Goal: Use online tool/utility: Utilize a website feature to perform a specific function

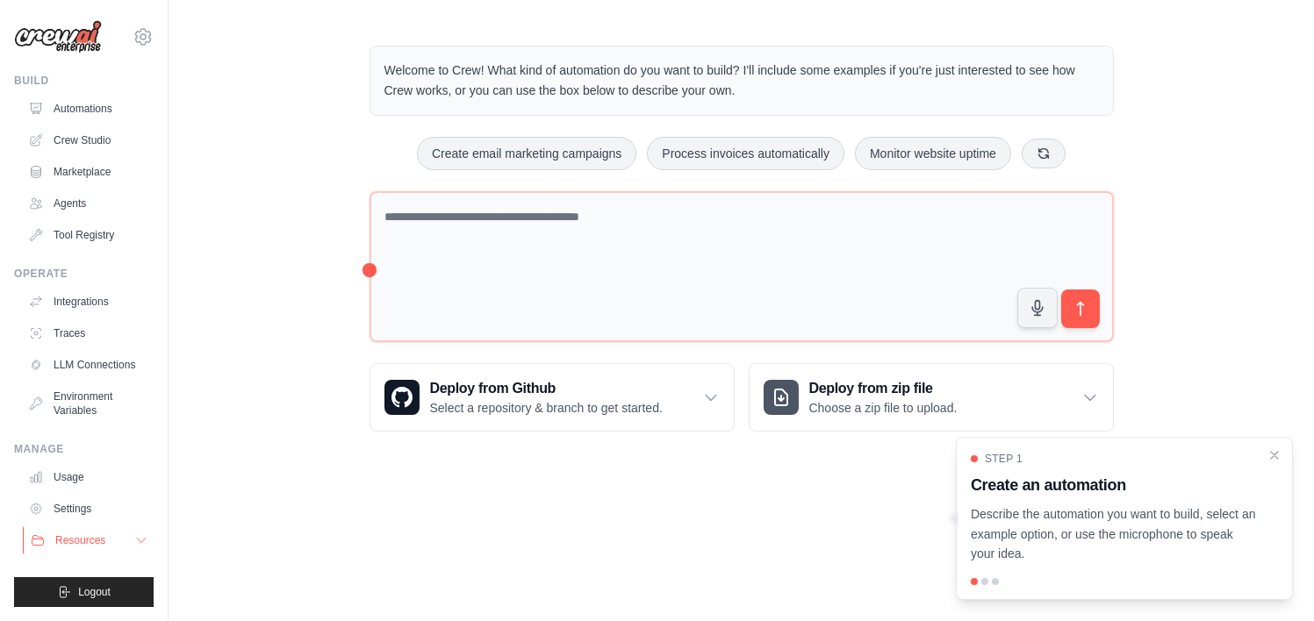
click at [138, 542] on icon at bounding box center [141, 541] width 14 height 14
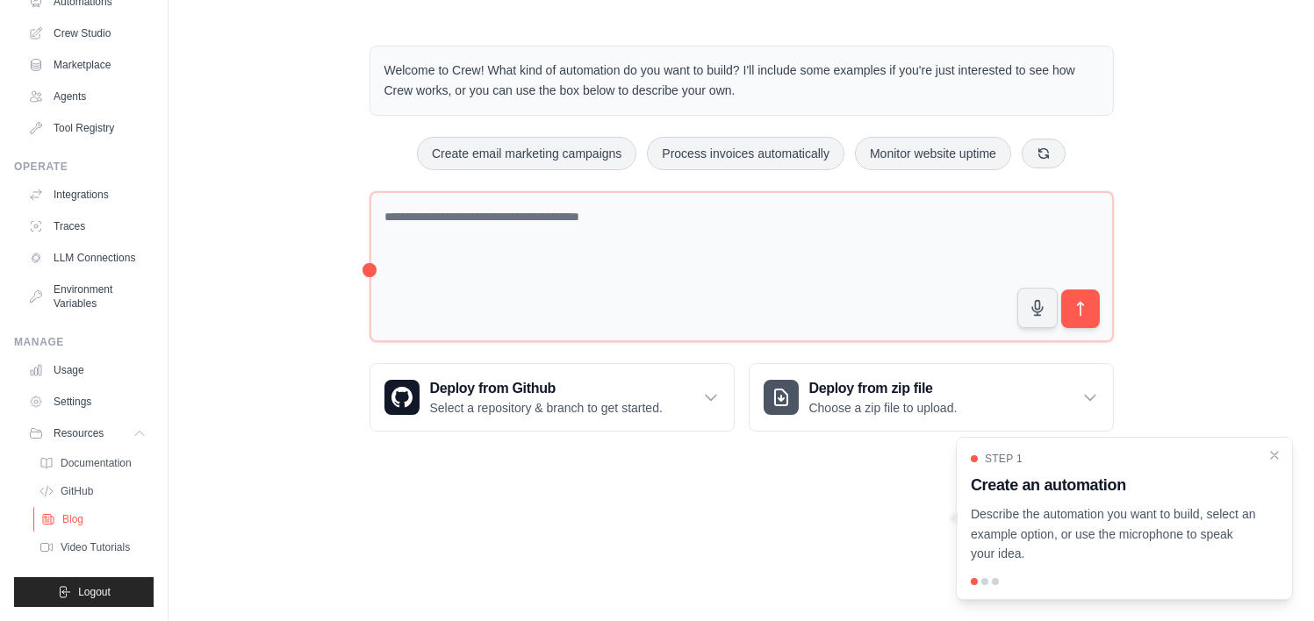
click at [75, 513] on span "Blog" at bounding box center [72, 520] width 21 height 14
click at [82, 541] on span "Video Tutorials" at bounding box center [96, 548] width 69 height 14
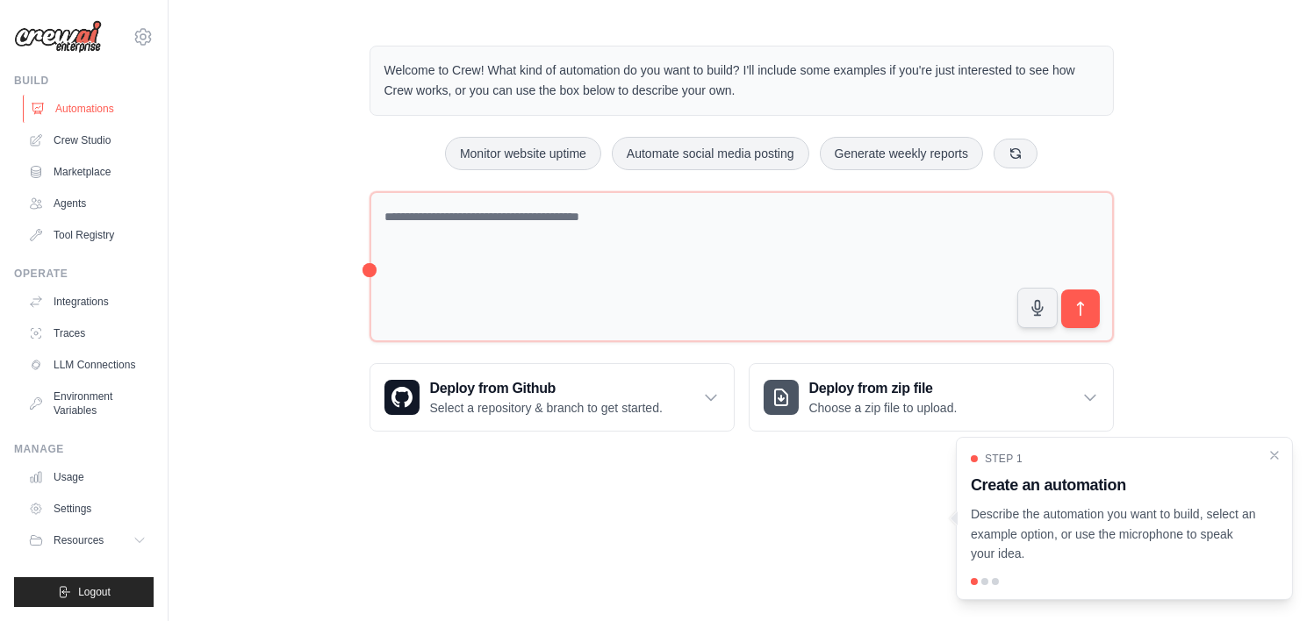
click at [95, 111] on link "Automations" at bounding box center [89, 109] width 133 height 28
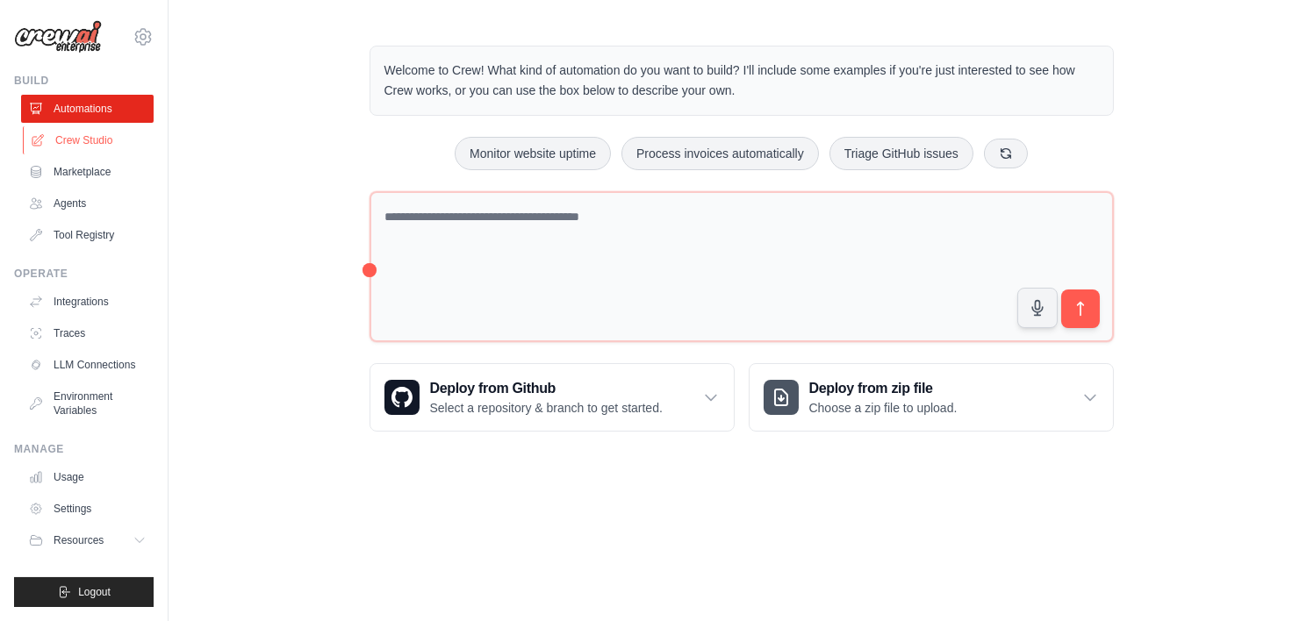
click at [83, 141] on link "Crew Studio" at bounding box center [89, 140] width 133 height 28
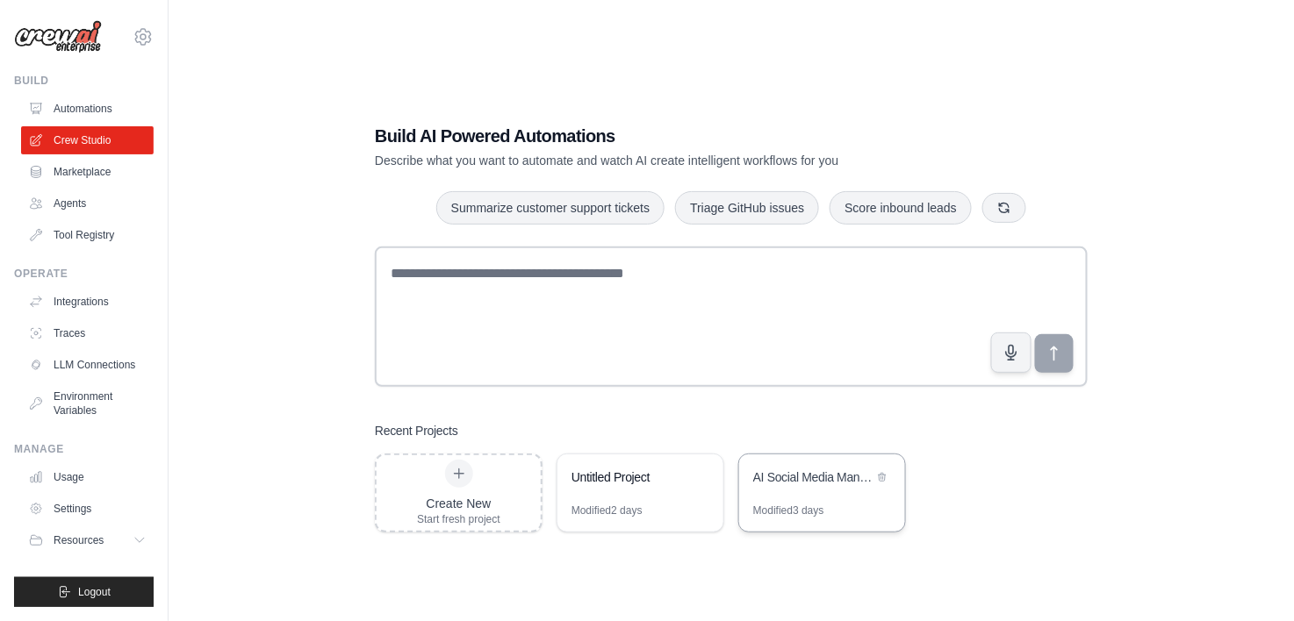
click at [813, 483] on div "AI Social Media Management Suite" at bounding box center [813, 478] width 120 height 18
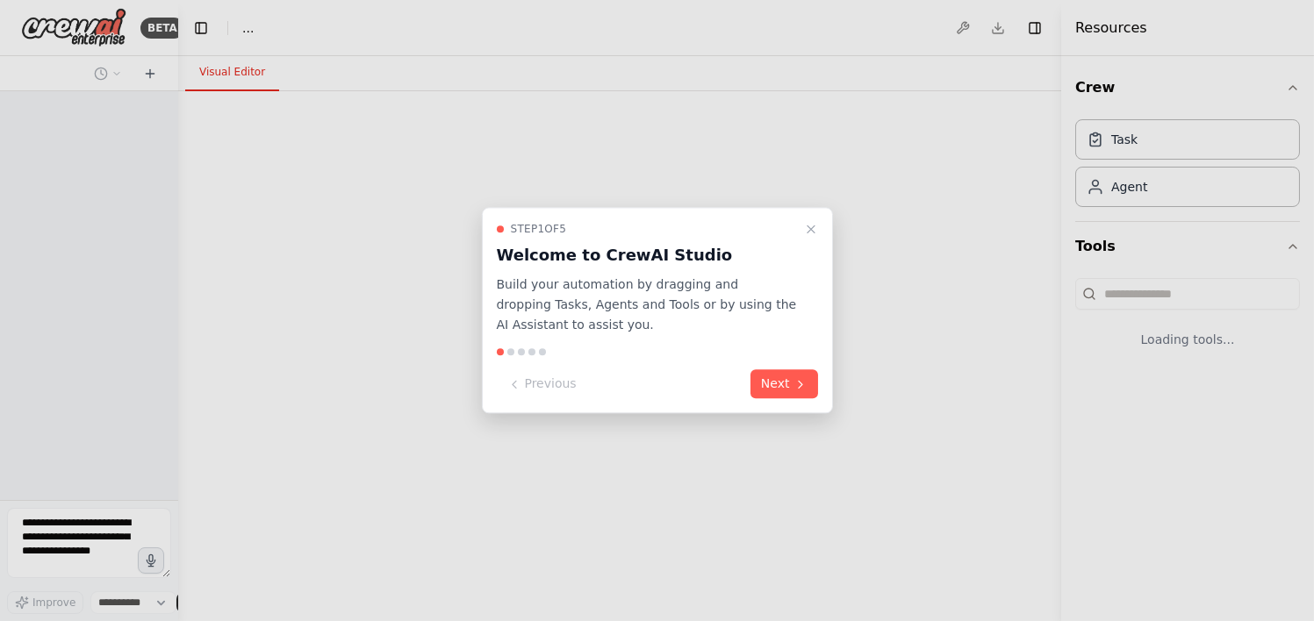
select select "****"
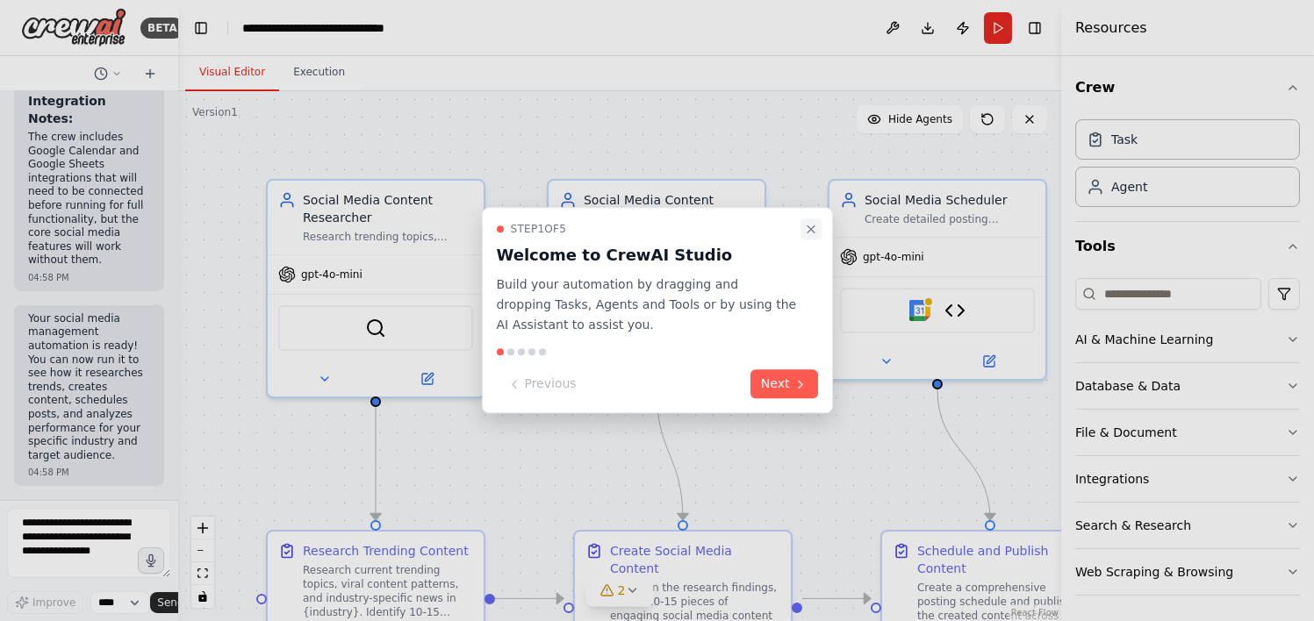
scroll to position [5701, 0]
click at [811, 229] on icon "Close walkthrough" at bounding box center [811, 229] width 14 height 14
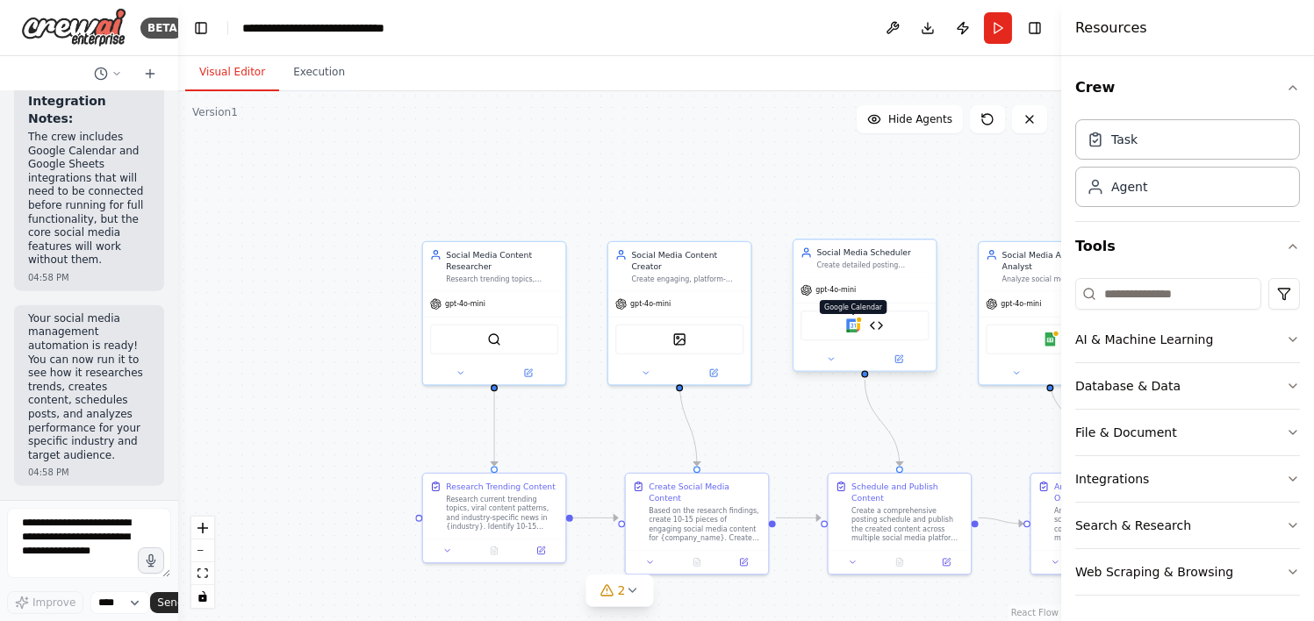
click at [848, 331] on img at bounding box center [853, 326] width 14 height 14
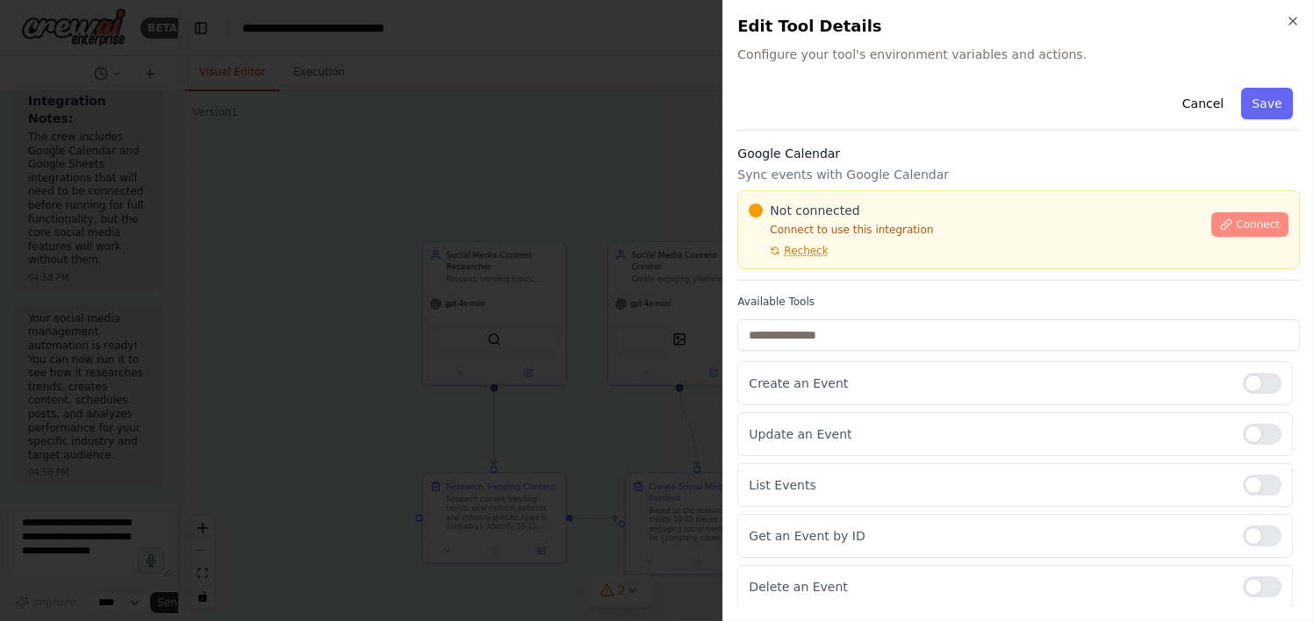
click at [1247, 220] on span "Connect" at bounding box center [1258, 225] width 44 height 14
drag, startPoint x: 1226, startPoint y: 224, endPoint x: 1161, endPoint y: 226, distance: 65.0
click at [1212, 225] on button "Connect" at bounding box center [1249, 224] width 77 height 25
click at [977, 132] on div "Cancel Save Google Calendar Sync events with Google Calendar Not connected Conn…" at bounding box center [1018, 523] width 563 height 885
click at [959, 133] on div "Cancel Save Google Calendar Sync events with Google Calendar Not connected Conn…" at bounding box center [1018, 523] width 563 height 885
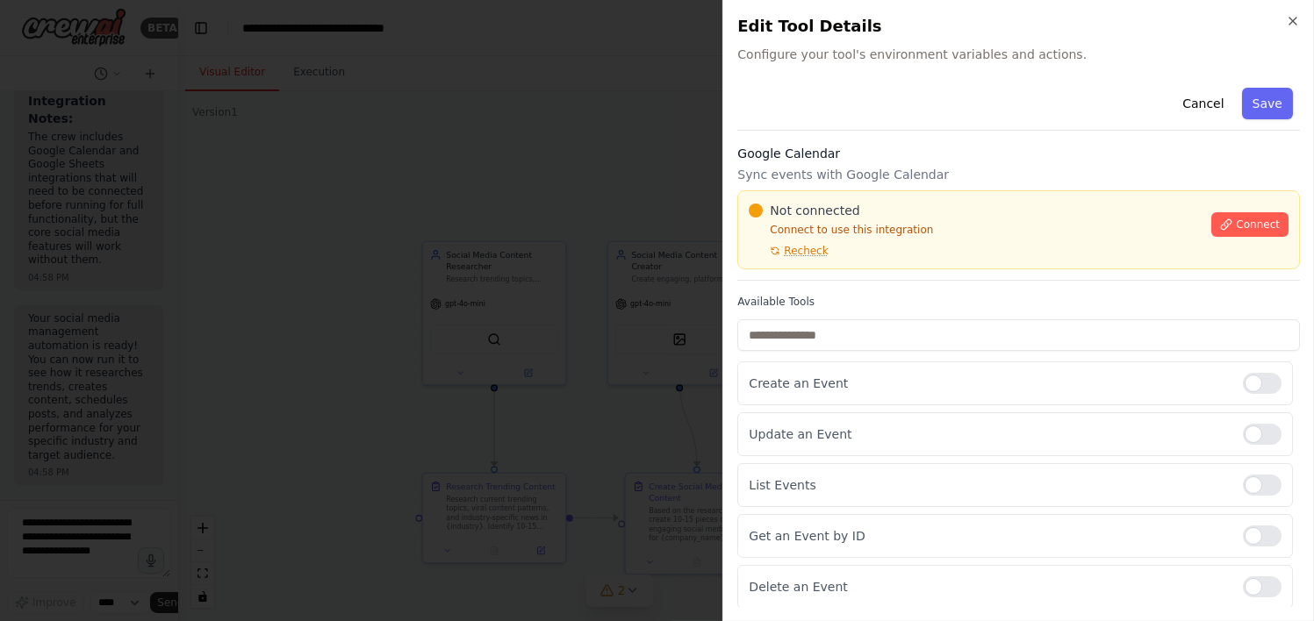
click at [960, 133] on div "Cancel Save Google Calendar Sync events with Google Calendar Not connected Conn…" at bounding box center [1018, 523] width 563 height 885
